Goal: Transaction & Acquisition: Book appointment/travel/reservation

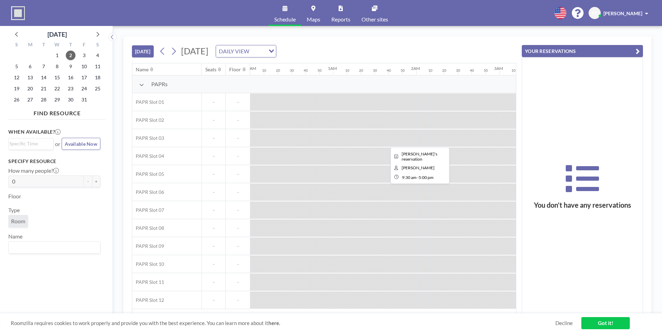
scroll to position [0, 933]
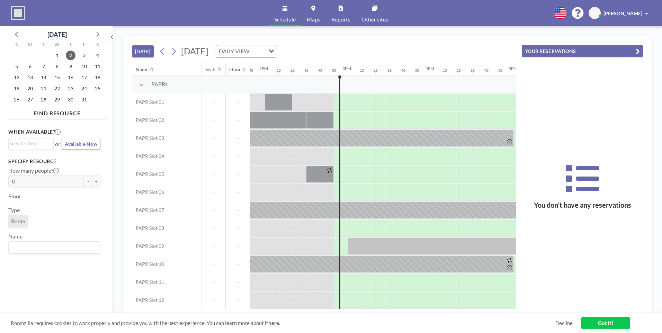
scroll to position [0, 1157]
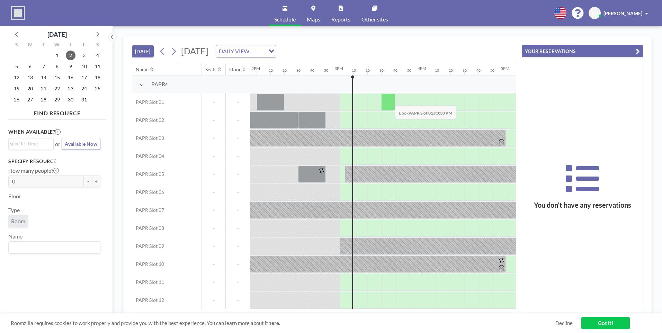
click at [390, 100] on div at bounding box center [388, 102] width 14 height 17
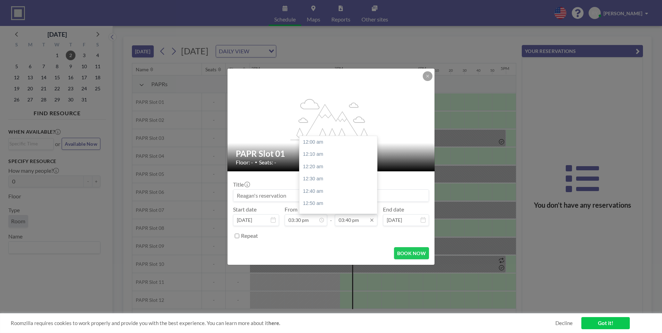
scroll to position [1159, 0]
click at [371, 219] on icon at bounding box center [371, 220] width 3 height 3
click at [322, 144] on div "06:00 pm" at bounding box center [340, 141] width 81 height 12
type input "06:00 pm"
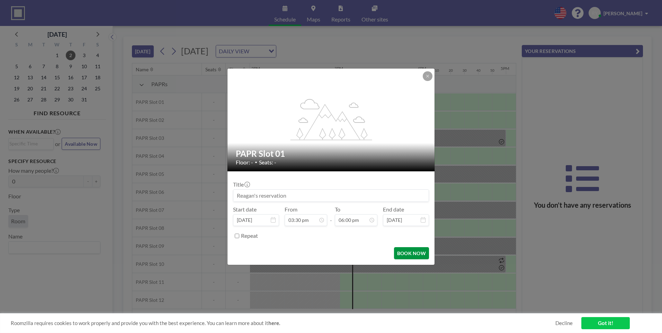
click at [412, 251] on button "BOOK NOW" at bounding box center [411, 253] width 35 height 12
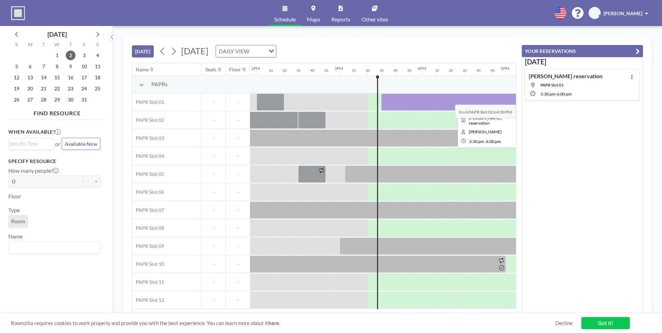
click at [458, 99] on div at bounding box center [485, 102] width 208 height 17
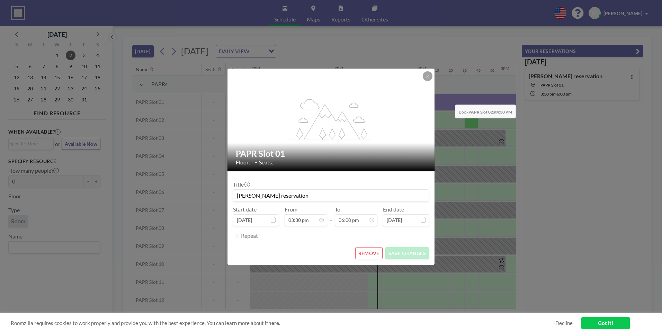
click at [458, 99] on div "flex-grow: 1.2; PAPR Slot 01 Floor: - • Seats: - Title Reagan's reservation Sta…" at bounding box center [331, 166] width 662 height 333
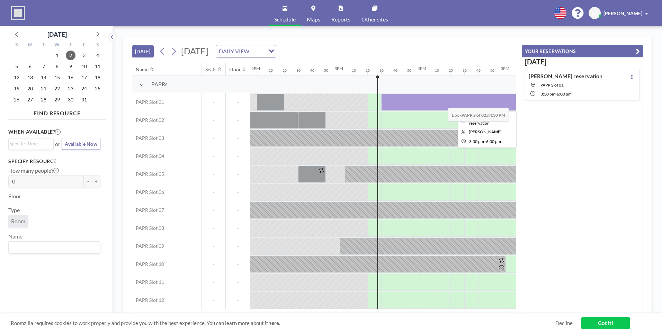
click at [443, 103] on div at bounding box center [485, 102] width 208 height 17
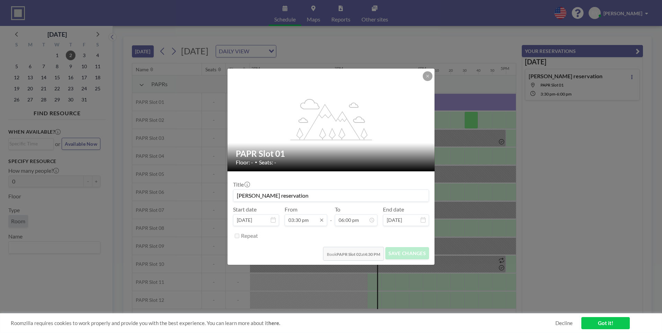
scroll to position [1331, 0]
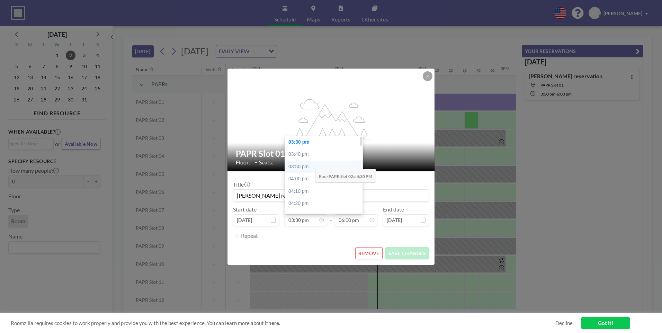
click at [310, 164] on div "03:50 pm" at bounding box center [325, 167] width 81 height 12
type input "03:50 pm"
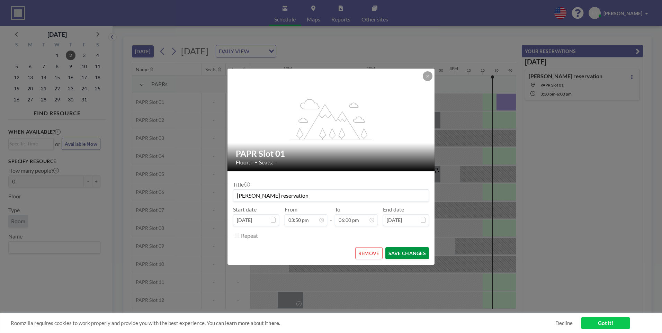
click at [400, 252] on button "SAVE CHANGES" at bounding box center [407, 253] width 44 height 12
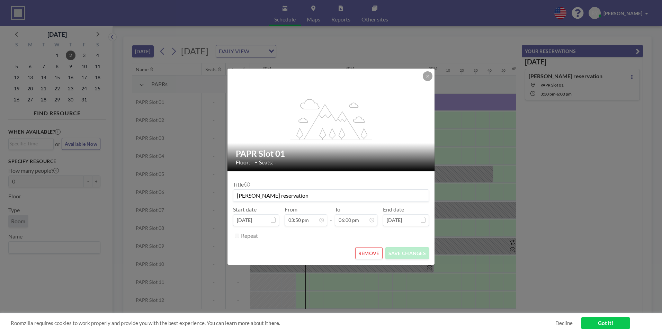
scroll to position [0, 1302]
